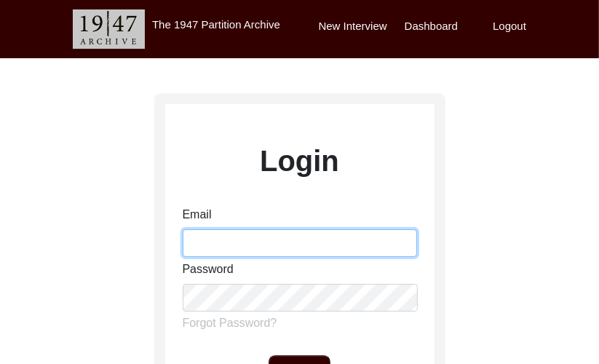
type input "[PERSON_NAME][EMAIL_ADDRESS][PERSON_NAME][DOMAIN_NAME]"
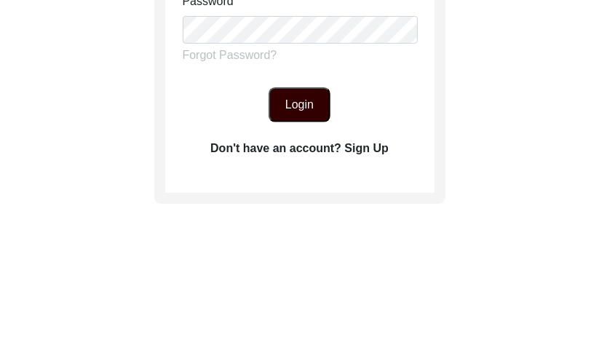
scroll to position [272, 0]
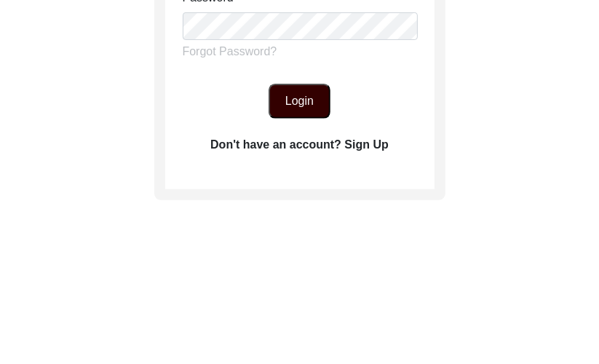
click at [285, 93] on button "Login" at bounding box center [300, 101] width 62 height 35
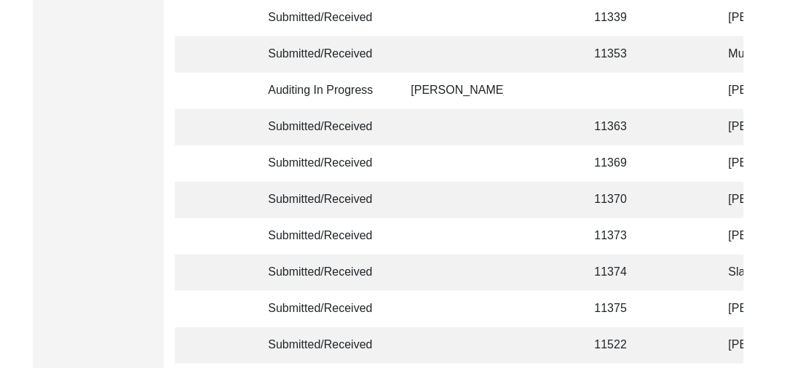
scroll to position [3687, 0]
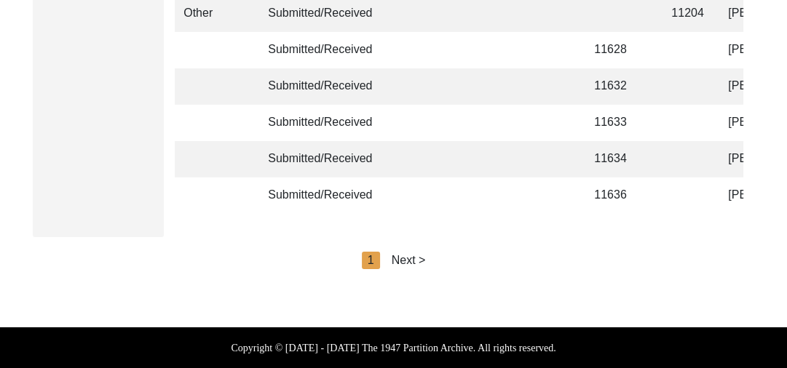
click at [414, 258] on div "Next >" at bounding box center [409, 260] width 34 height 17
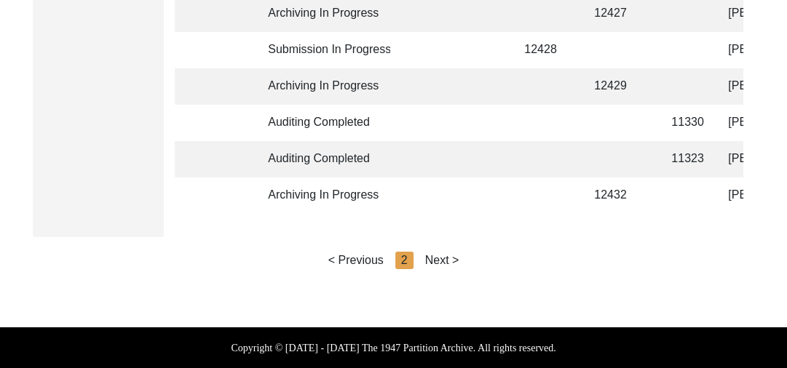
click at [446, 257] on div "Next >" at bounding box center [442, 260] width 34 height 17
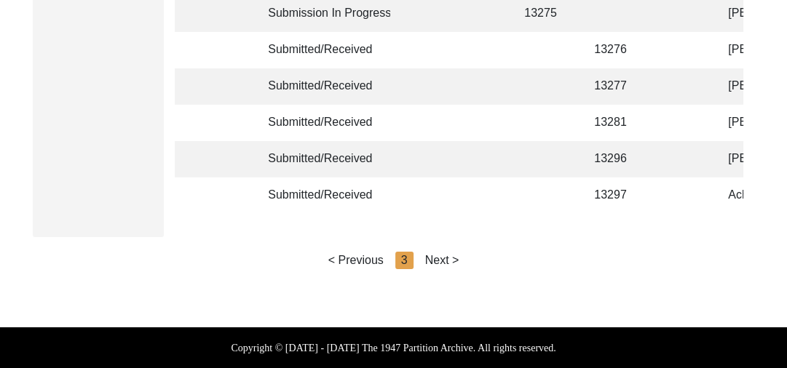
click at [446, 257] on div "Next >" at bounding box center [442, 260] width 34 height 17
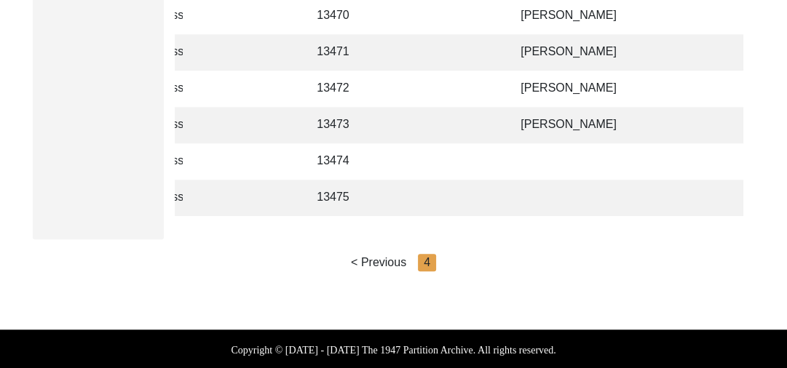
scroll to position [950, 0]
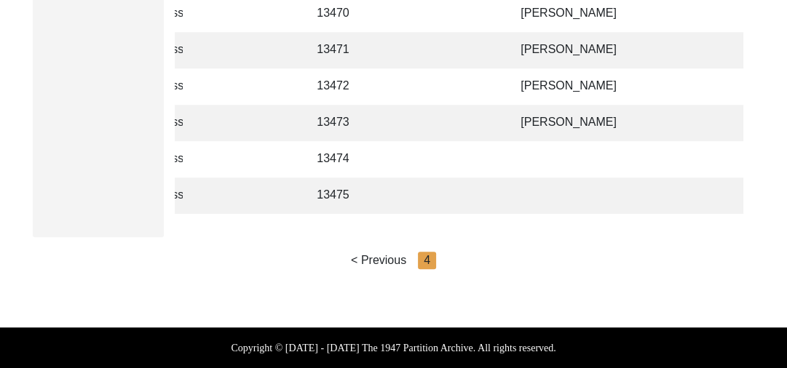
click at [545, 113] on td "[PERSON_NAME]" at bounding box center [585, 123] width 146 height 36
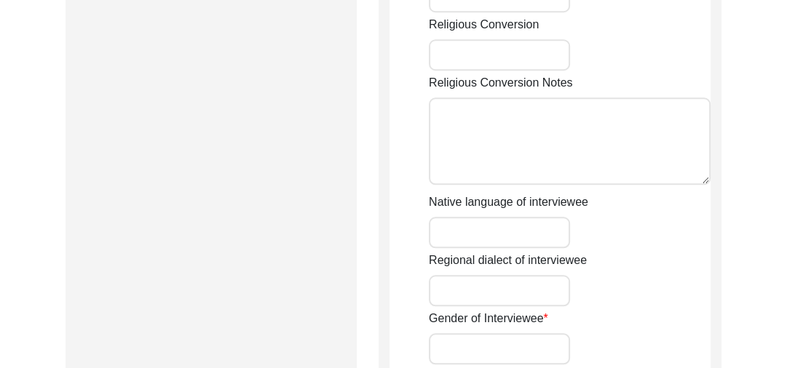
scroll to position [1311, 0]
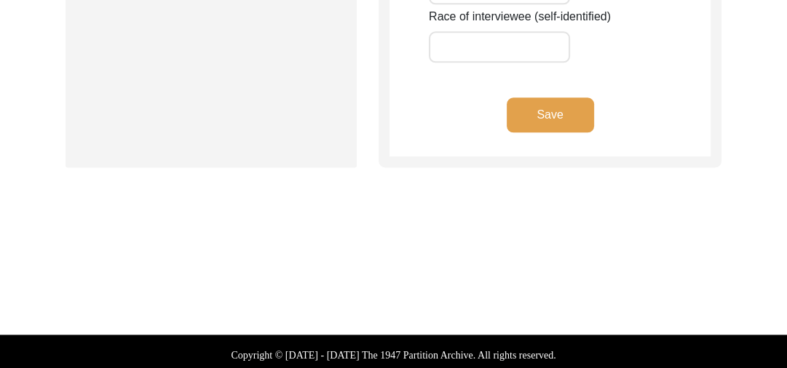
type input "[PERSON_NAME]"
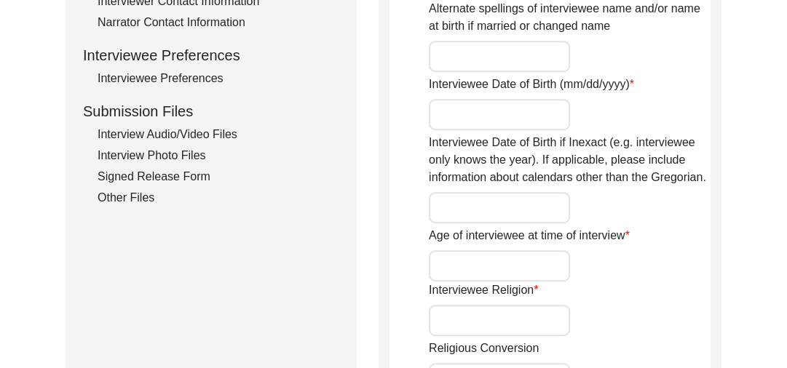
scroll to position [623, 0]
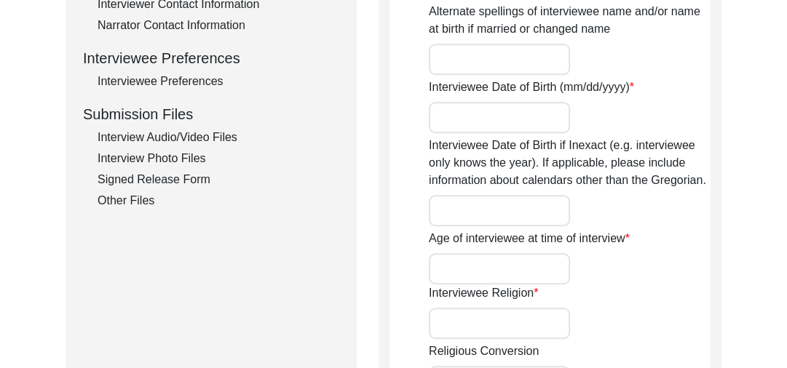
click at [208, 132] on div "Interview Audio/Video Files" at bounding box center [219, 137] width 242 height 17
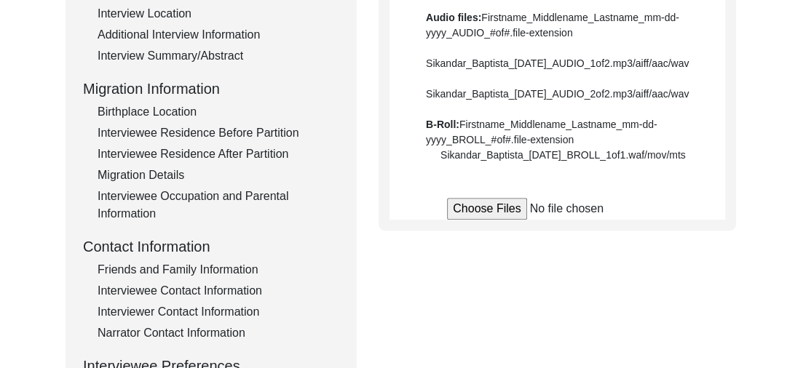
scroll to position [319, 0]
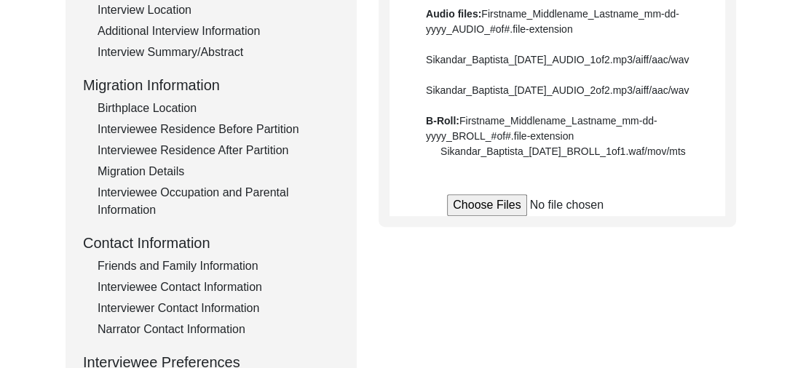
click at [478, 216] on input "file" at bounding box center [557, 205] width 221 height 22
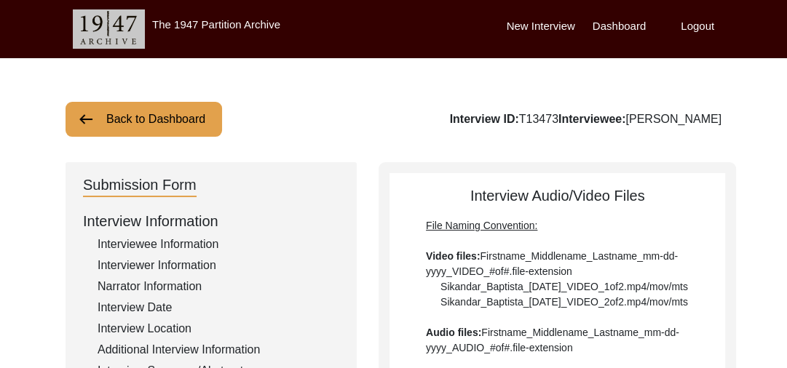
click at [82, 125] on img at bounding box center [85, 119] width 17 height 17
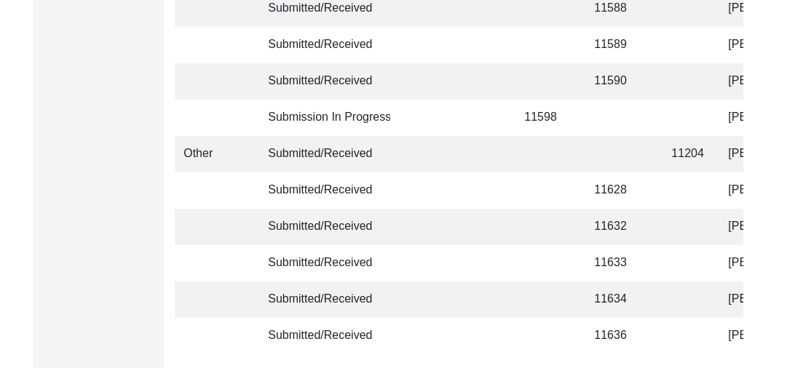
scroll to position [3680, 0]
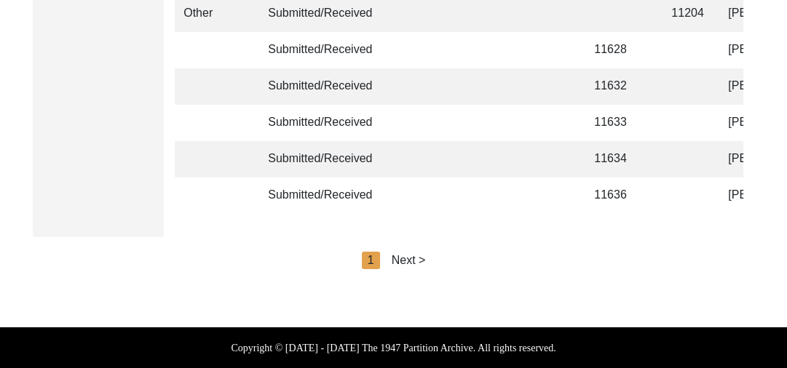
click at [412, 268] on div "Next >" at bounding box center [409, 260] width 34 height 17
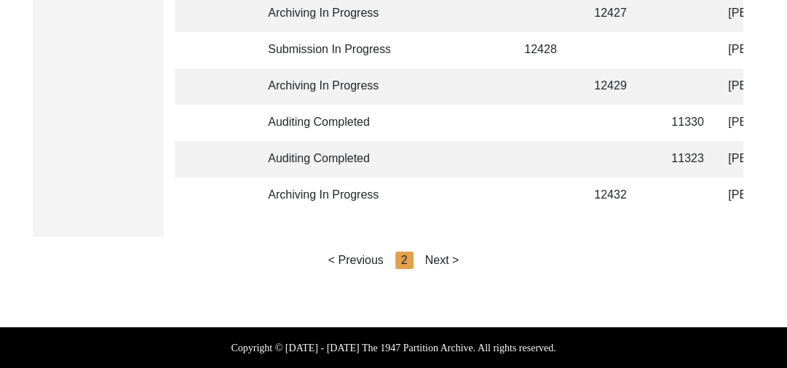
click at [451, 265] on div "Next >" at bounding box center [442, 260] width 34 height 17
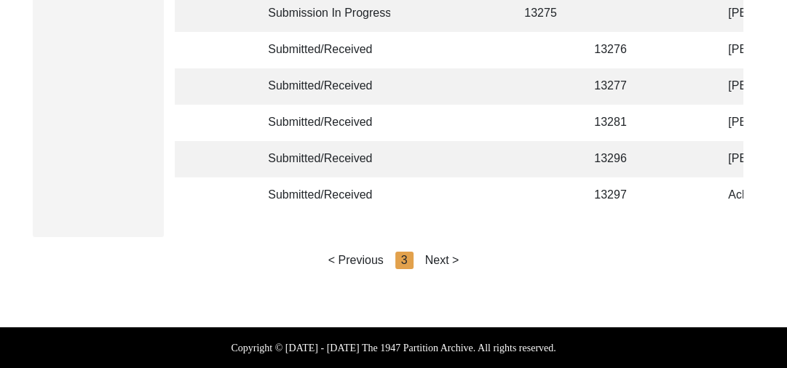
click at [444, 265] on div "Next >" at bounding box center [442, 260] width 34 height 17
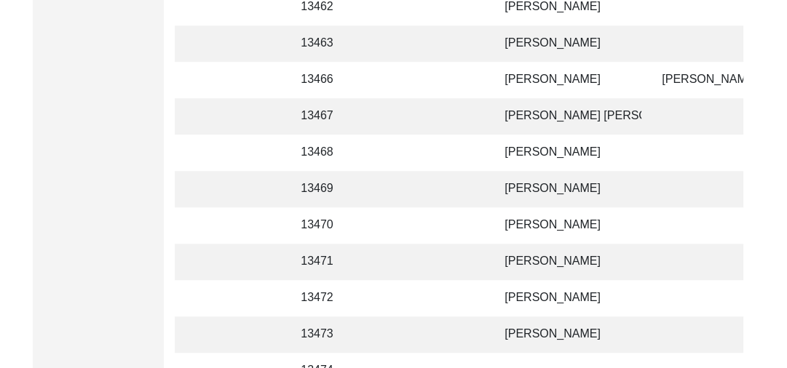
scroll to position [724, 0]
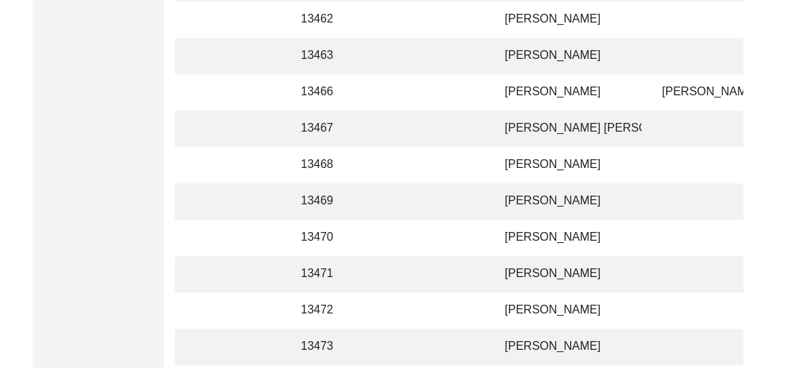
click at [526, 96] on td "Babu singh" at bounding box center [569, 92] width 146 height 36
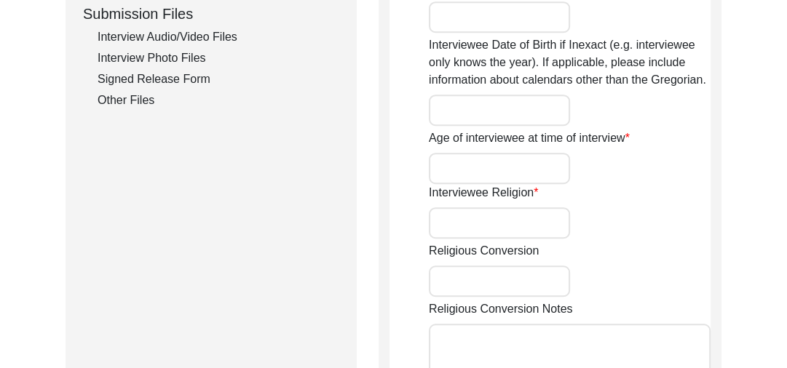
type input "Babu singh"
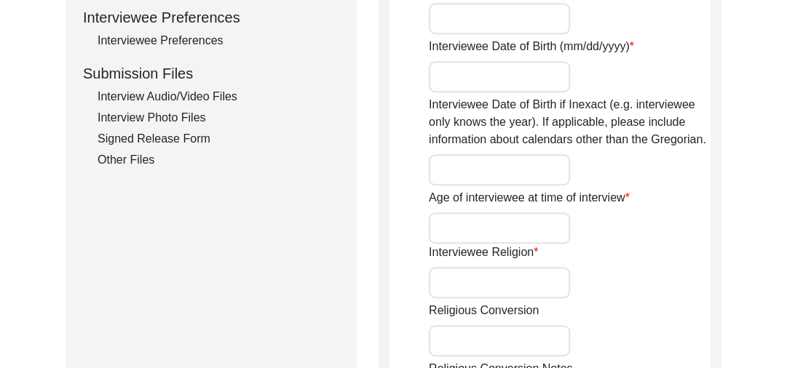
scroll to position [698, 0]
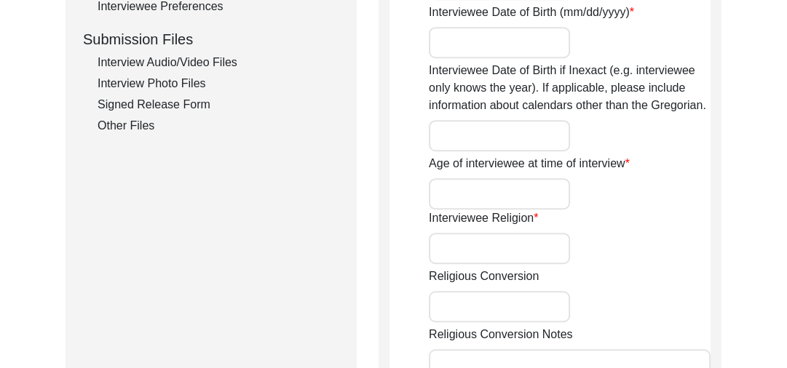
click at [214, 55] on div "Interview Audio/Video Files" at bounding box center [219, 62] width 242 height 17
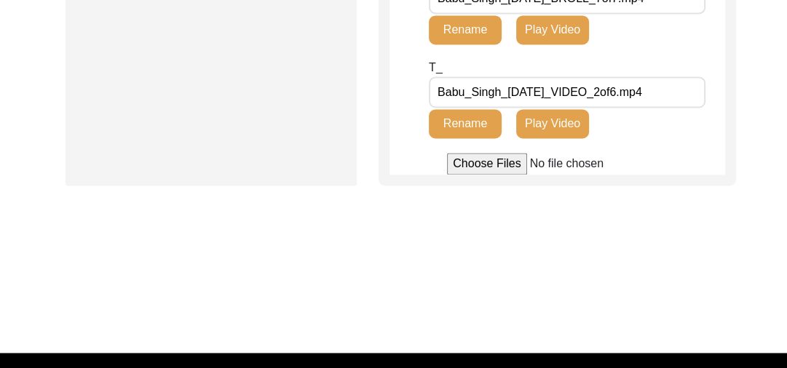
scroll to position [0, 0]
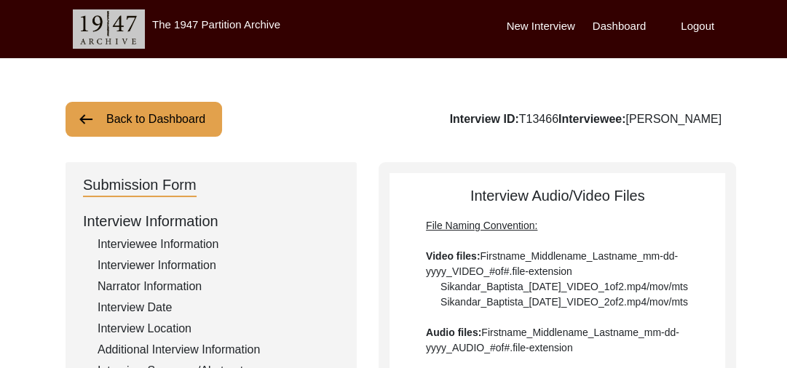
click at [111, 115] on button "Back to Dashboard" at bounding box center [144, 119] width 157 height 35
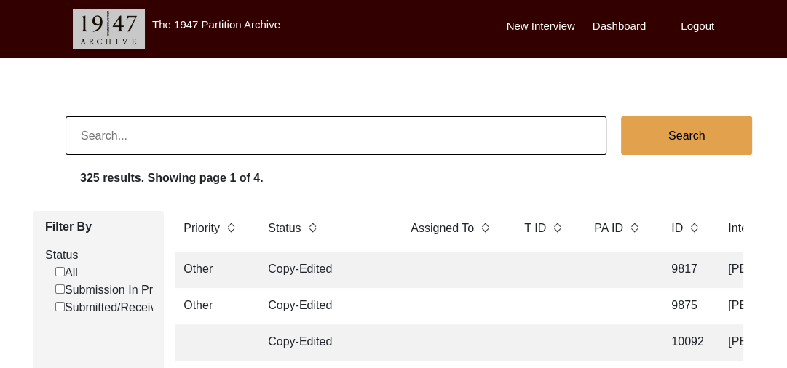
scroll to position [3687, 0]
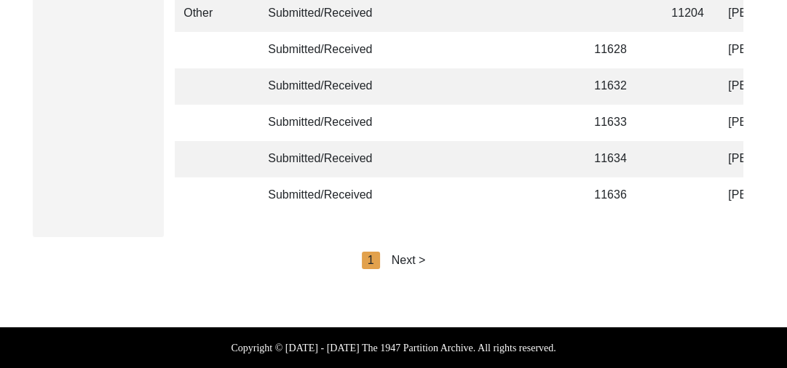
click at [416, 256] on div "Next >" at bounding box center [409, 260] width 34 height 17
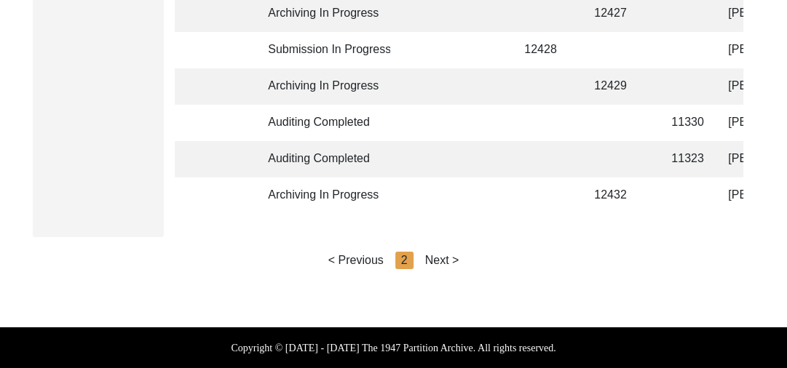
click at [442, 255] on div "Next >" at bounding box center [442, 260] width 34 height 17
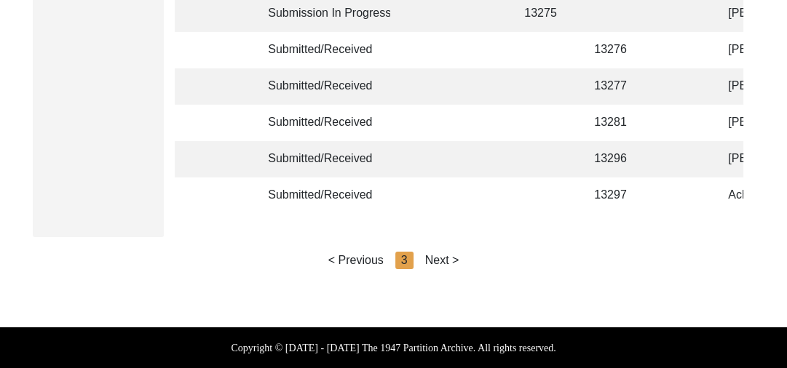
click at [449, 256] on div "Next >" at bounding box center [442, 260] width 34 height 17
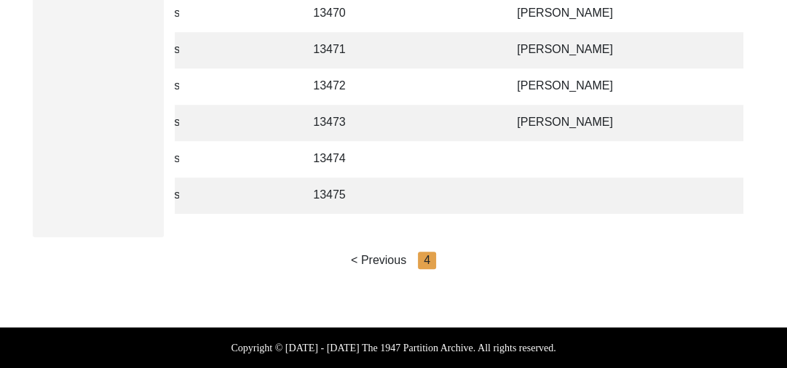
scroll to position [0, 219]
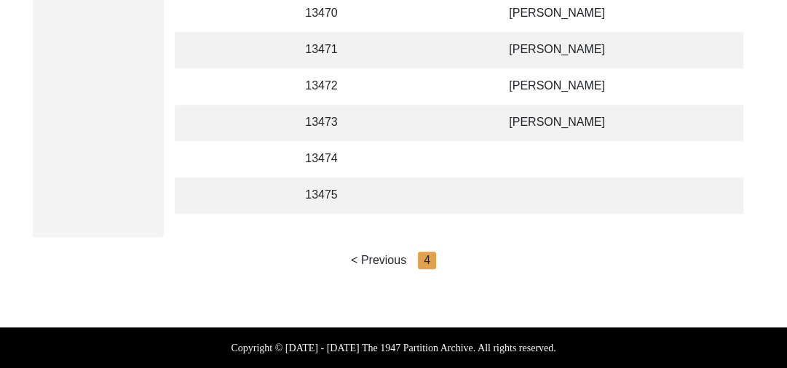
click at [460, 111] on td at bounding box center [465, 123] width 45 height 36
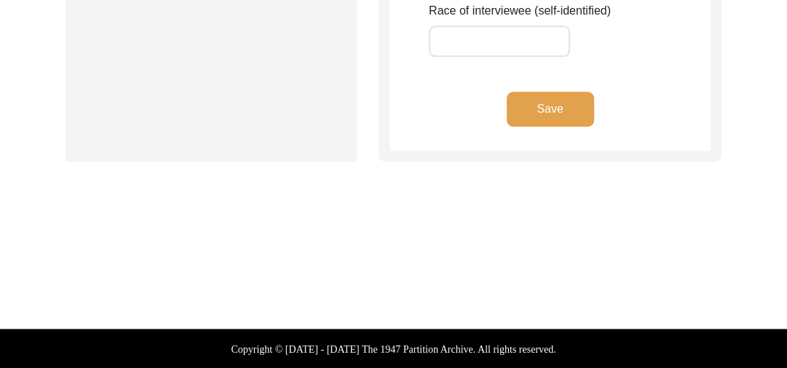
type input "[PERSON_NAME]"
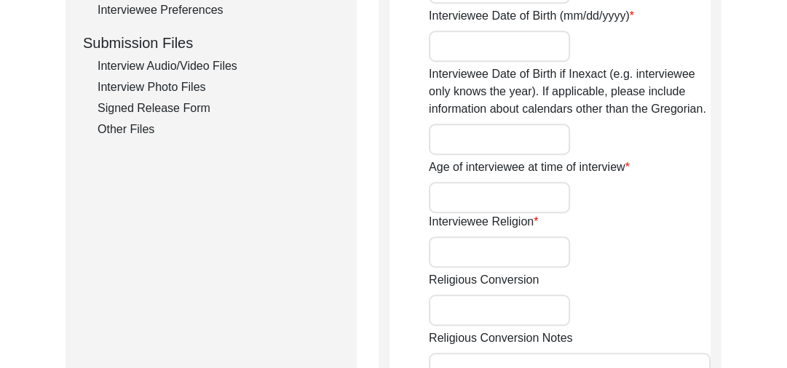
scroll to position [698, 0]
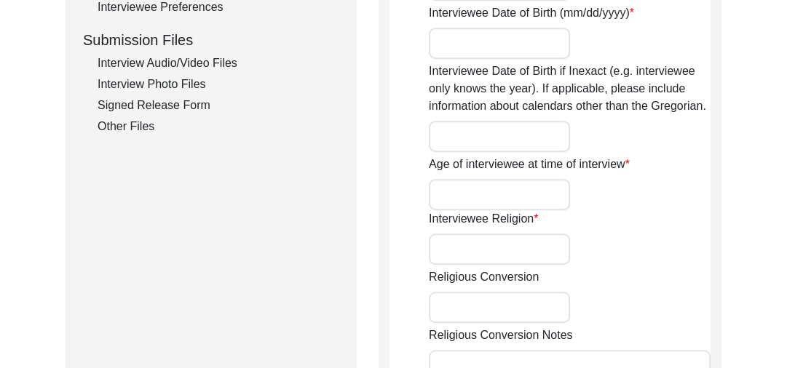
click at [181, 55] on div "Interview Audio/Video Files" at bounding box center [219, 63] width 242 height 17
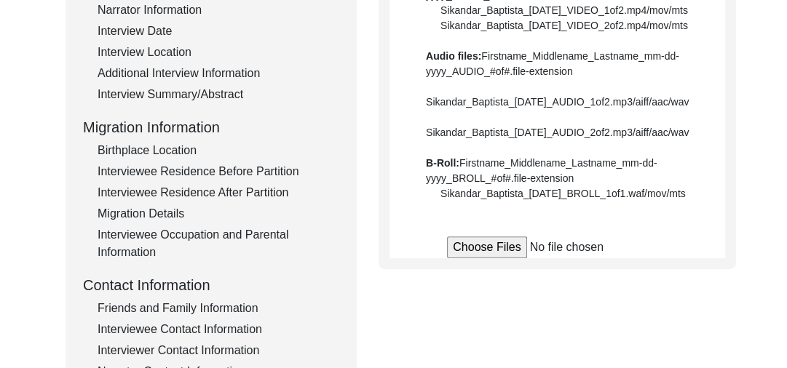
scroll to position [285, 0]
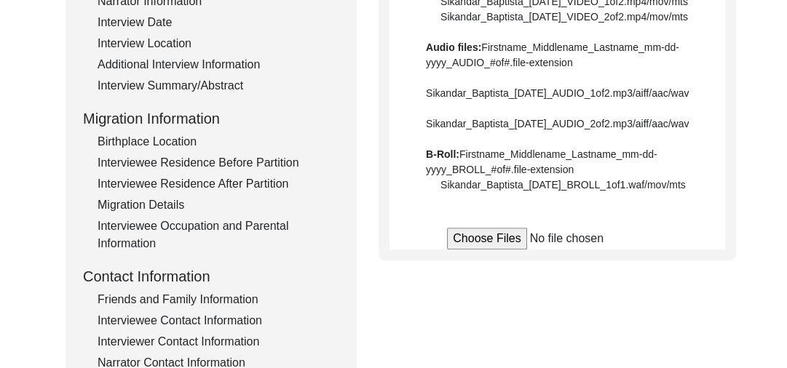
click at [471, 250] on input "file" at bounding box center [557, 239] width 221 height 22
type input "C:\fakepath\Mithu_Singh_[DATE]_VIDEO_1of13.mp4"
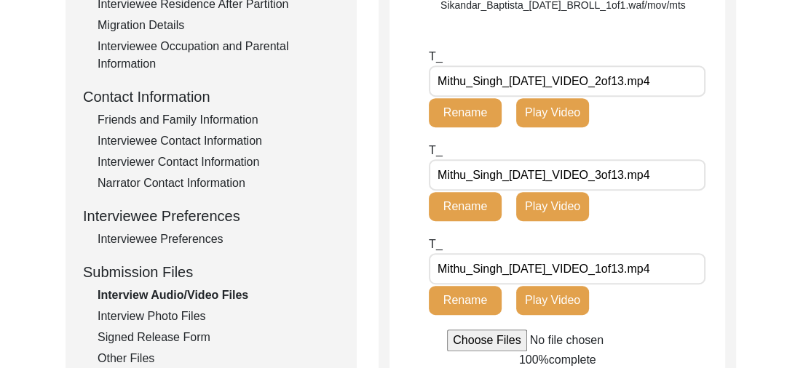
scroll to position [461, 0]
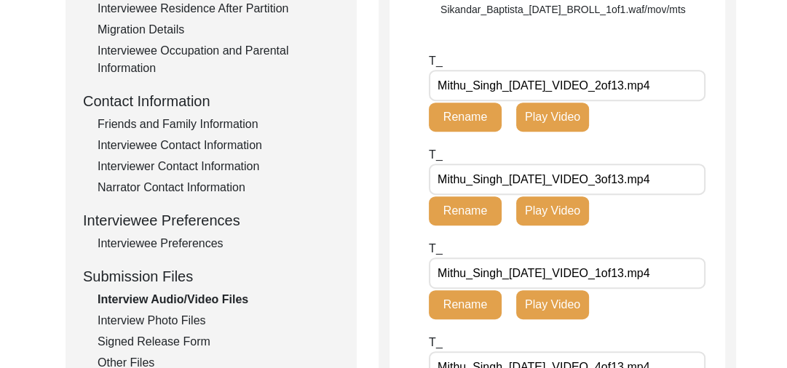
click at [607, 150] on div "Back to Dashboard Interview ID: T13473 Interviewee: Mitthu singh Submission For…" at bounding box center [393, 197] width 787 height 1200
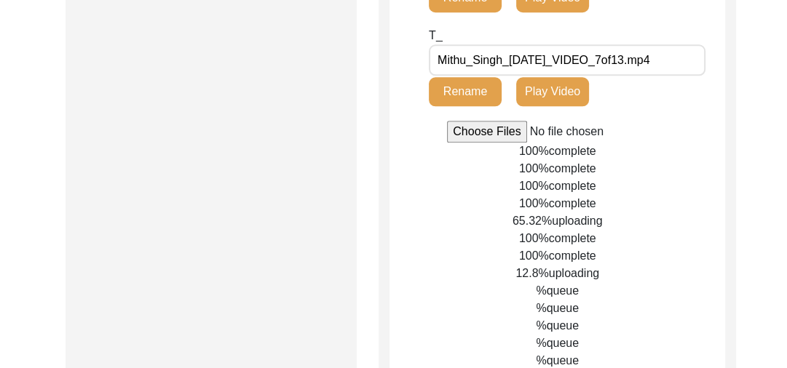
scroll to position [1220, 0]
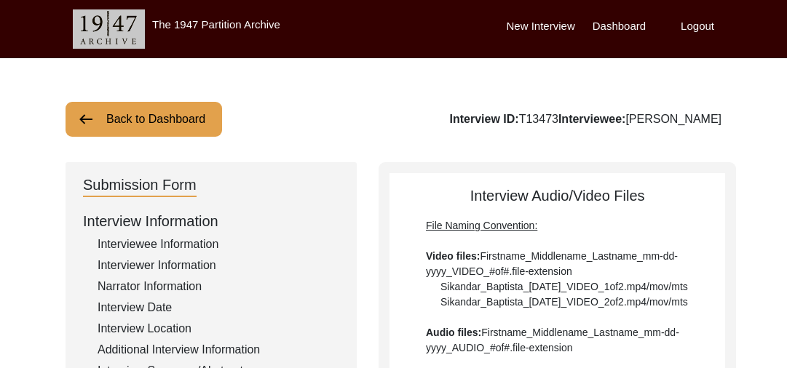
scroll to position [1220, 0]
